Goal: Check status

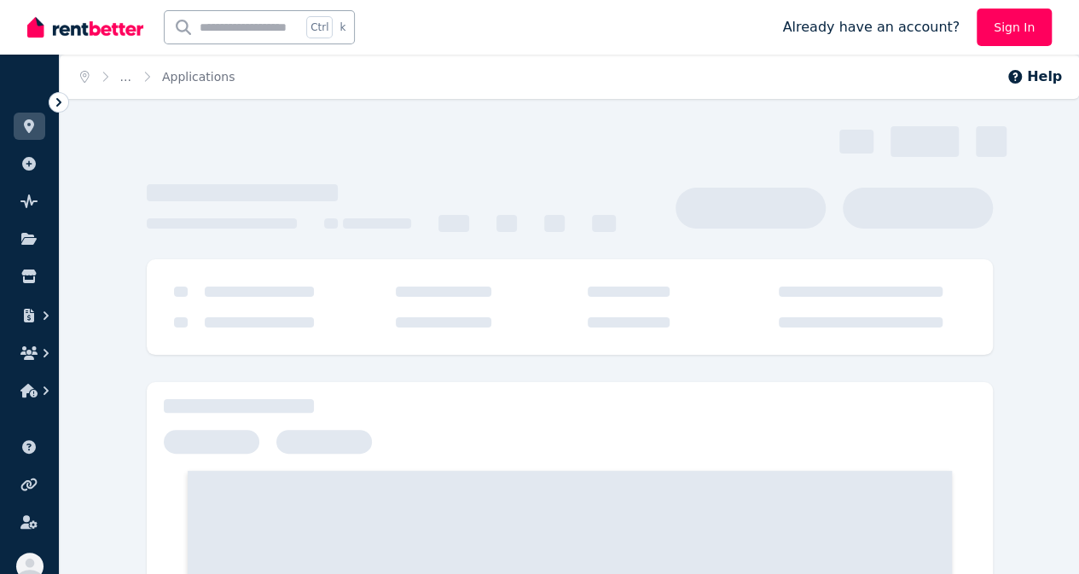
click at [1010, 30] on link "Sign In" at bounding box center [1013, 28] width 75 height 38
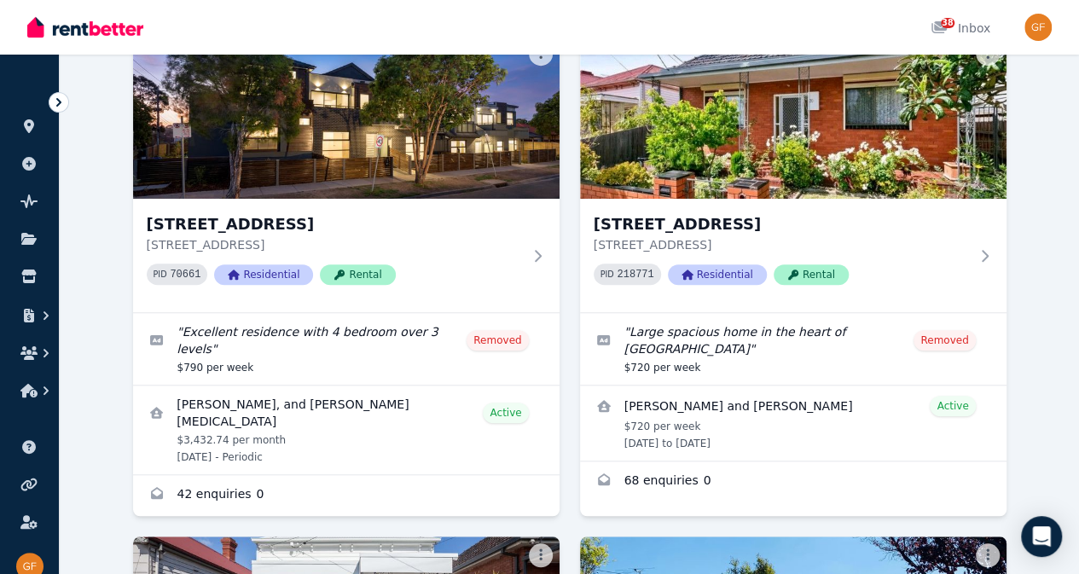
scroll to position [710, 0]
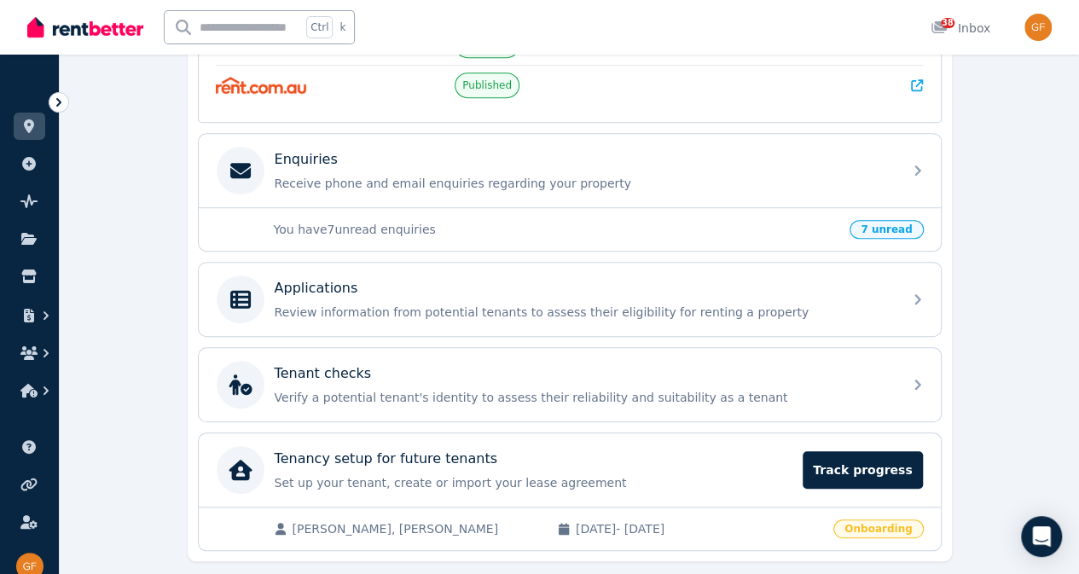
scroll to position [515, 0]
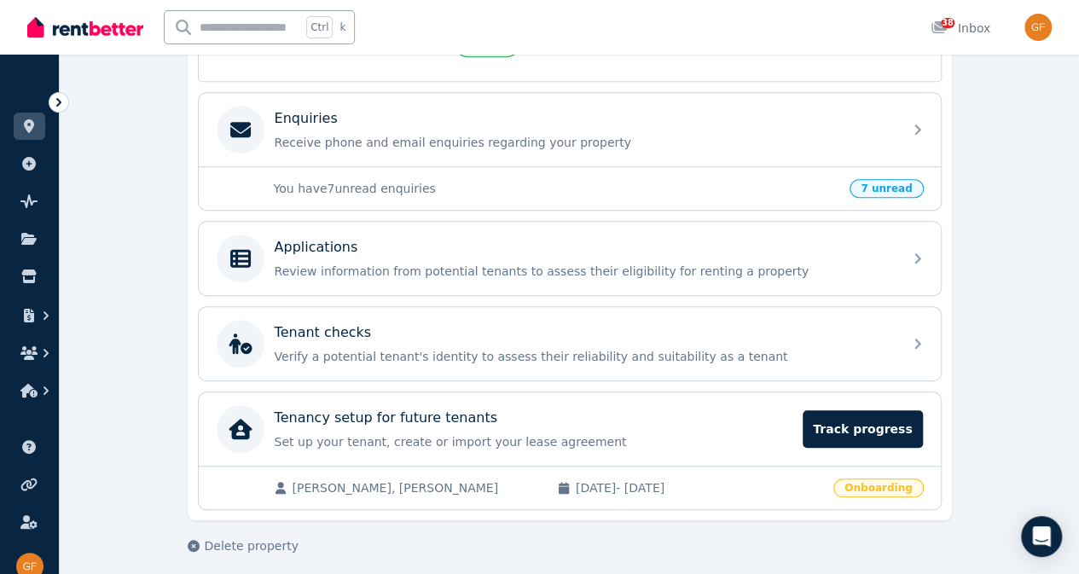
click at [876, 424] on span "Track progress" at bounding box center [862, 429] width 119 height 38
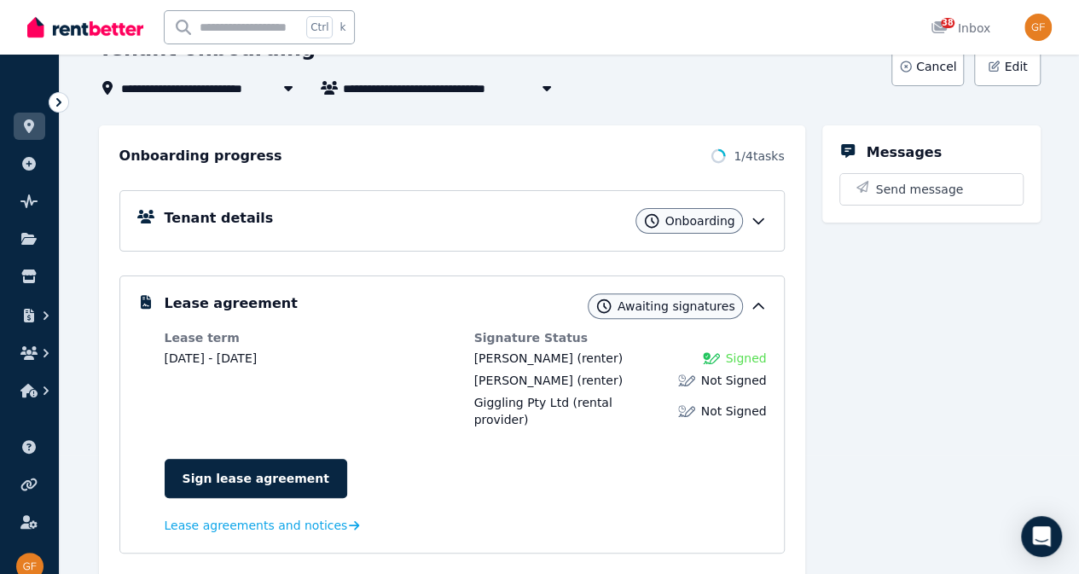
scroll to position [134, 0]
